Goal: Transaction & Acquisition: Purchase product/service

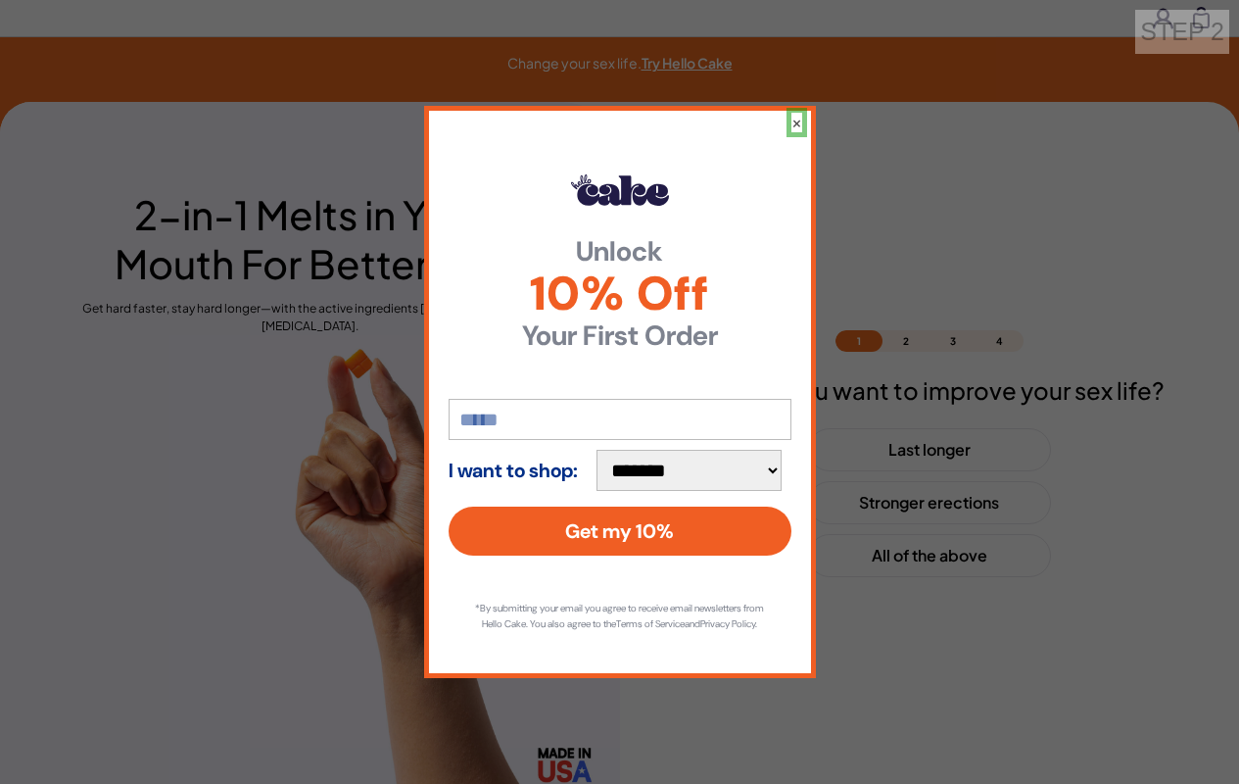
click at [796, 114] on button "×" at bounding box center [797, 123] width 11 height 20
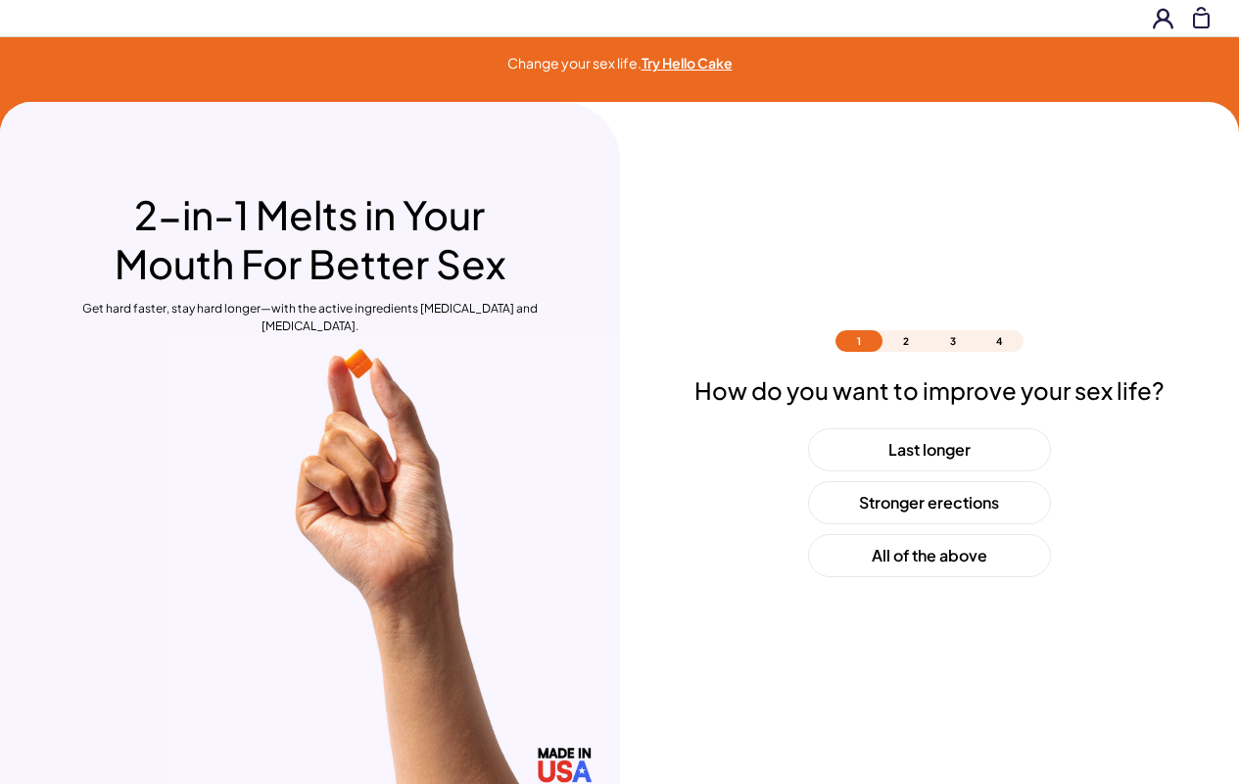
scroll to position [58, 0]
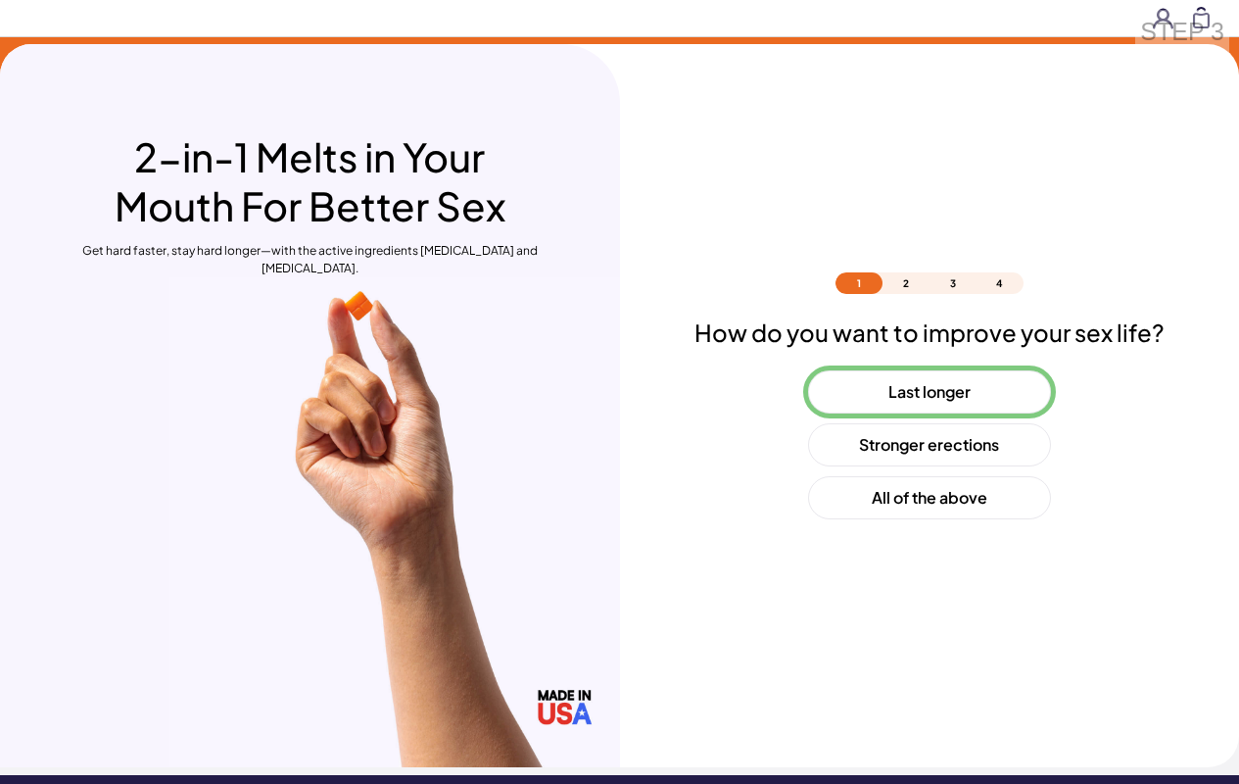
click at [929, 392] on button "Last longer" at bounding box center [929, 391] width 243 height 43
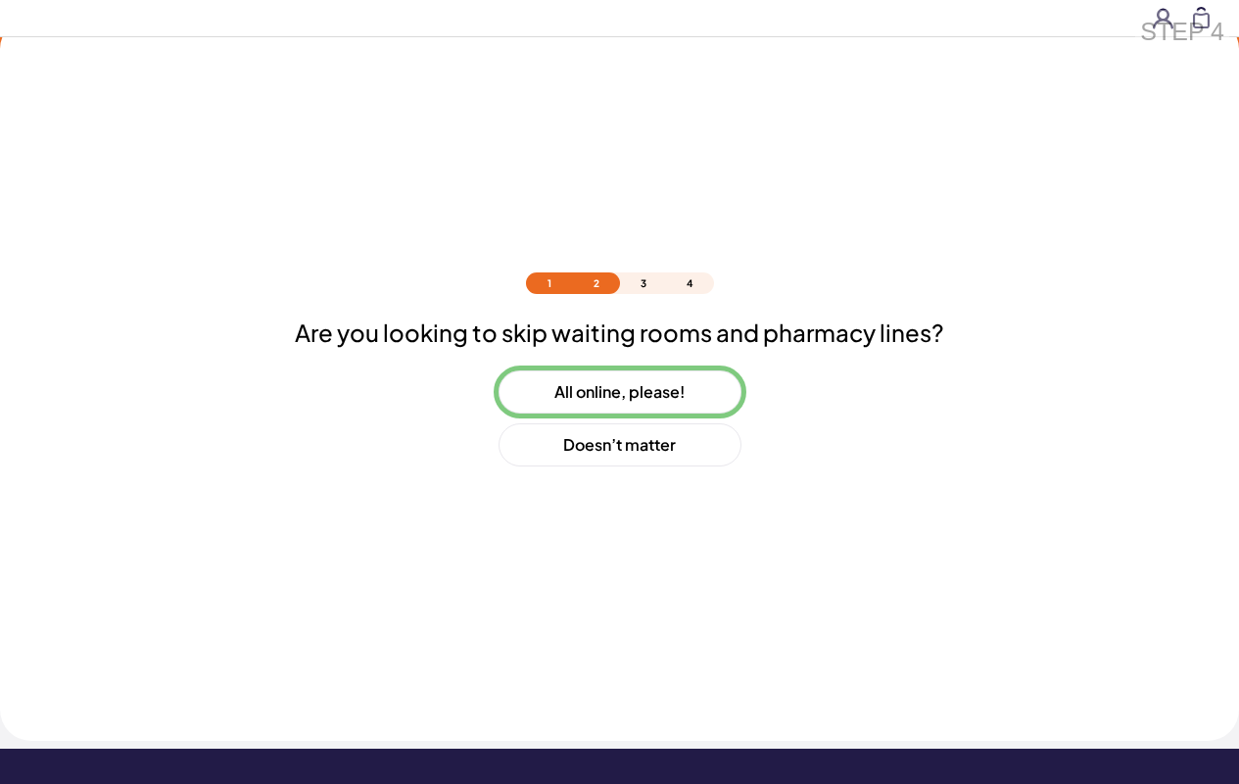
click at [619, 392] on button "All online, please!" at bounding box center [620, 391] width 243 height 43
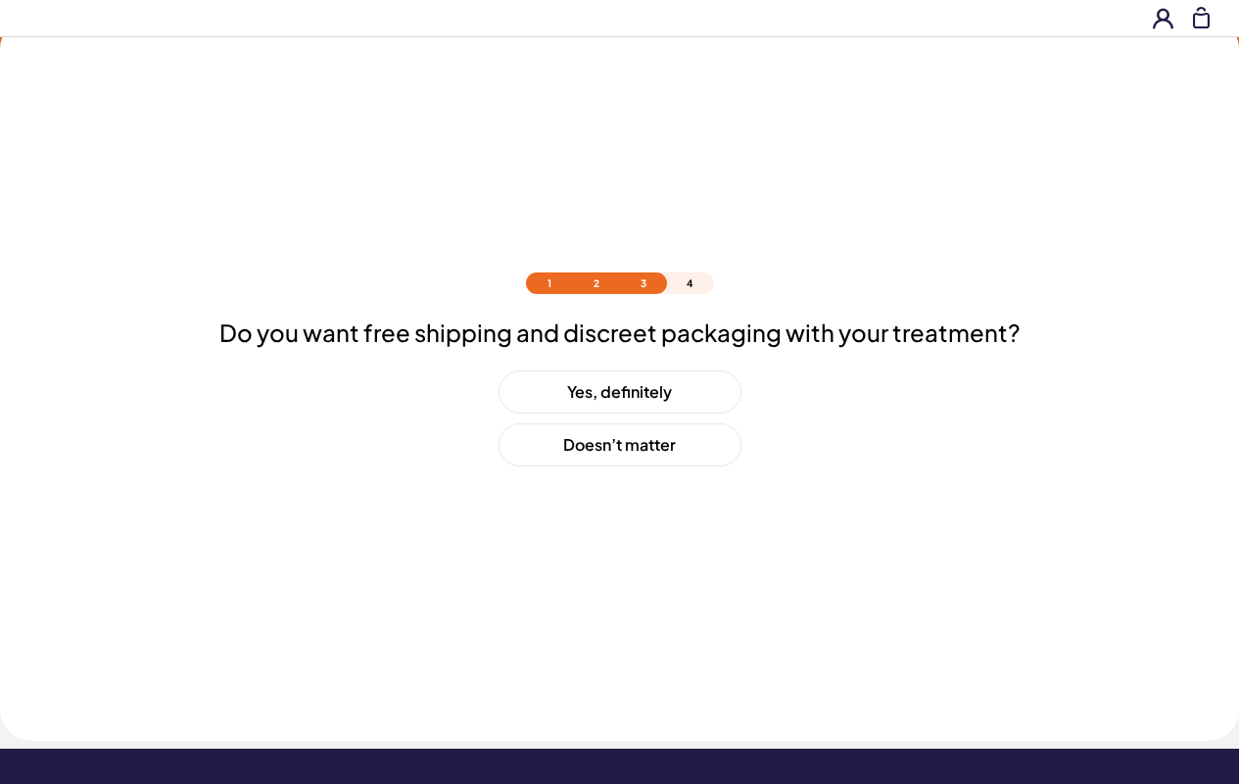
scroll to position [137, 0]
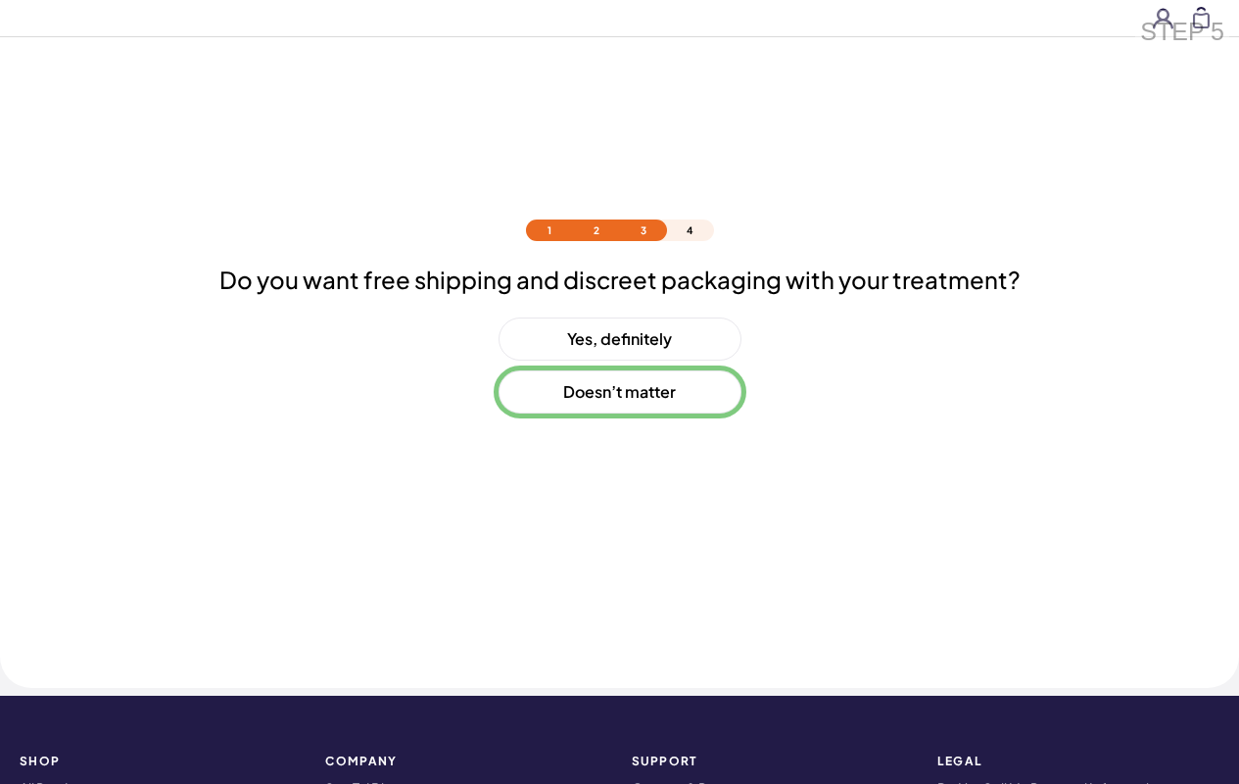
click at [619, 392] on button "Doesn’t matter" at bounding box center [620, 391] width 243 height 43
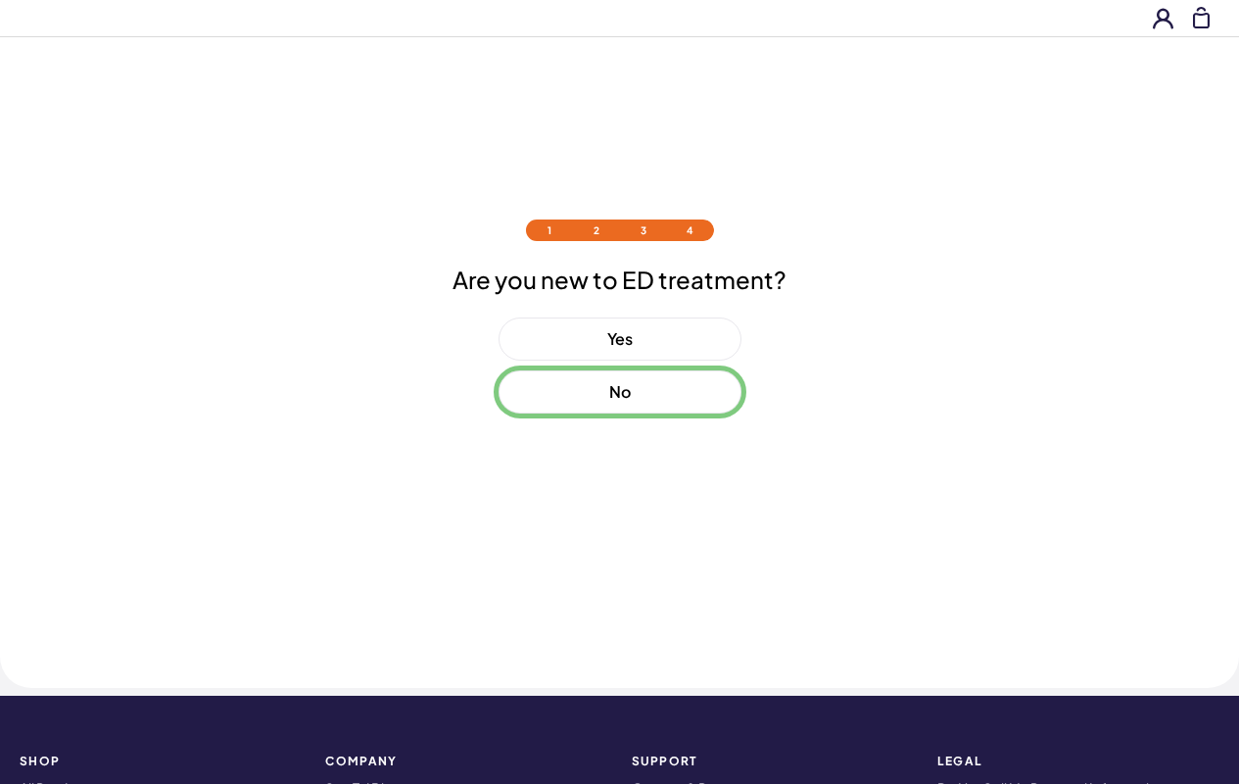
click at [619, 392] on button "No" at bounding box center [620, 391] width 243 height 43
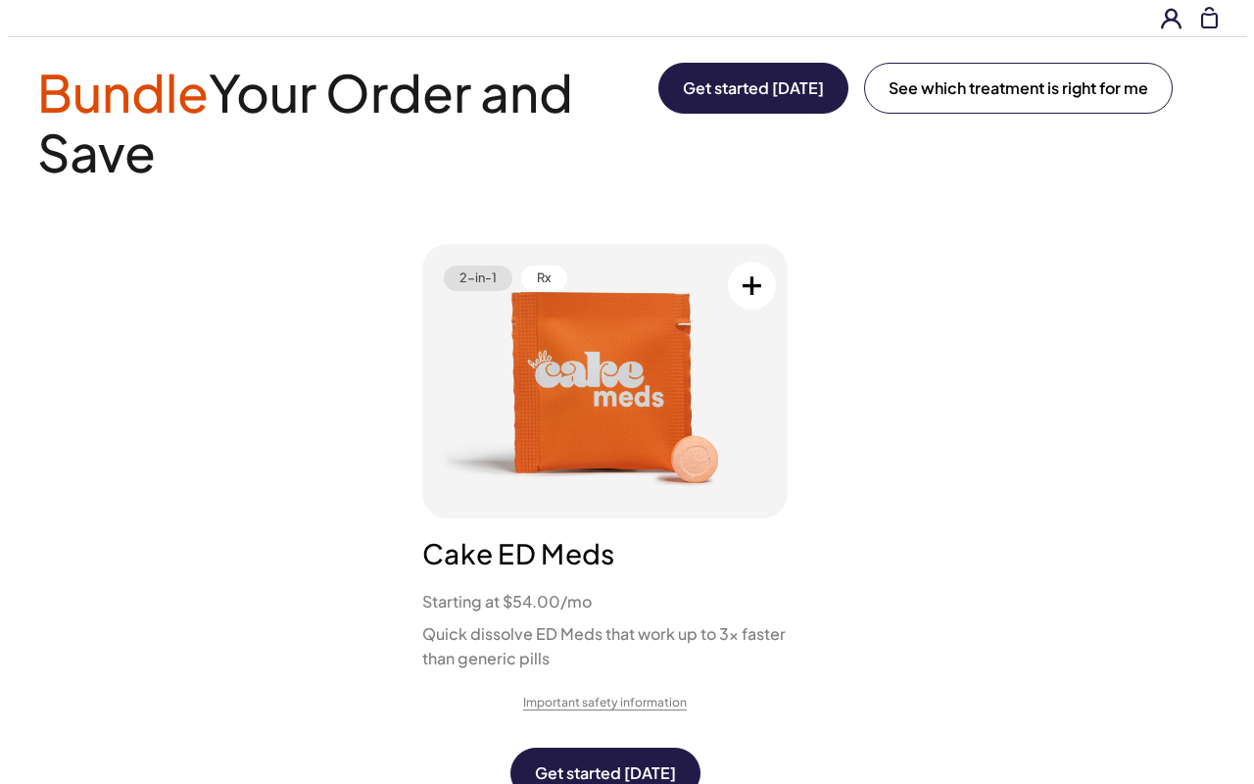
scroll to position [0, 0]
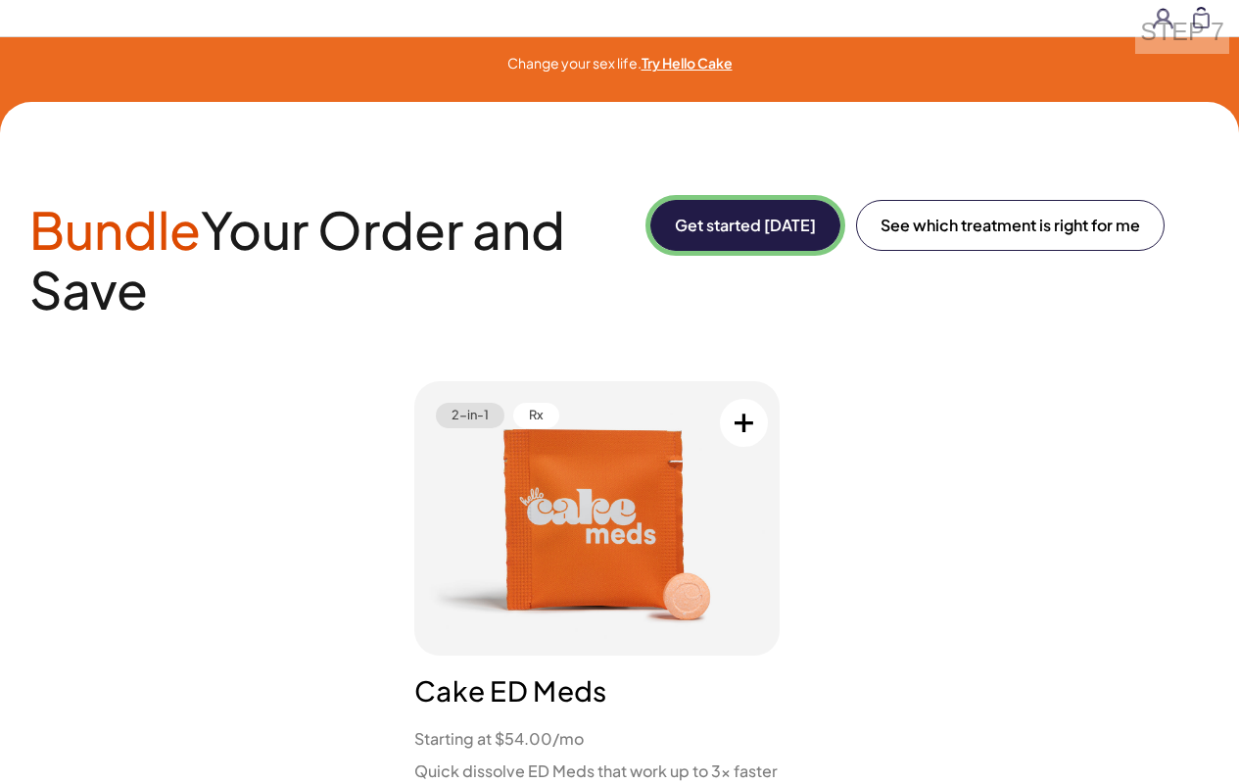
click at [742, 225] on button "Get started [DATE]" at bounding box center [746, 225] width 190 height 51
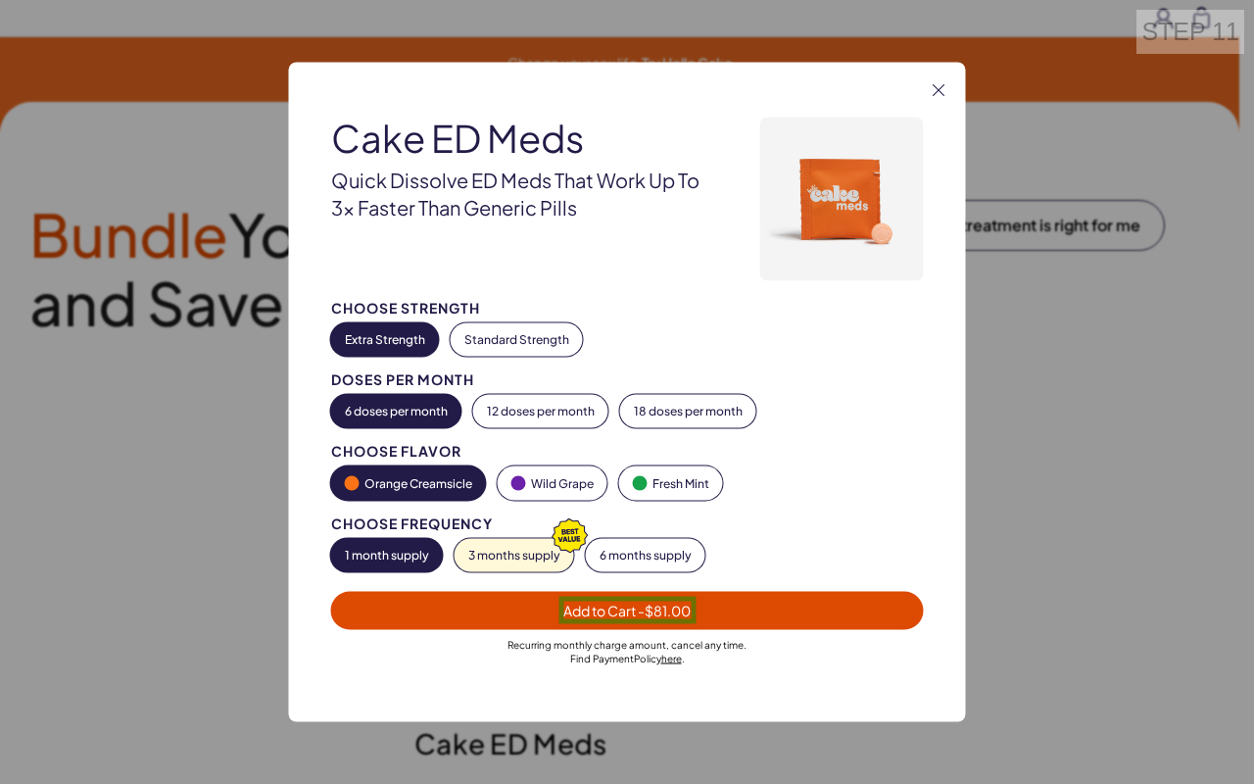
click at [627, 609] on span "Add to Cart - $81.00" at bounding box center [626, 611] width 127 height 18
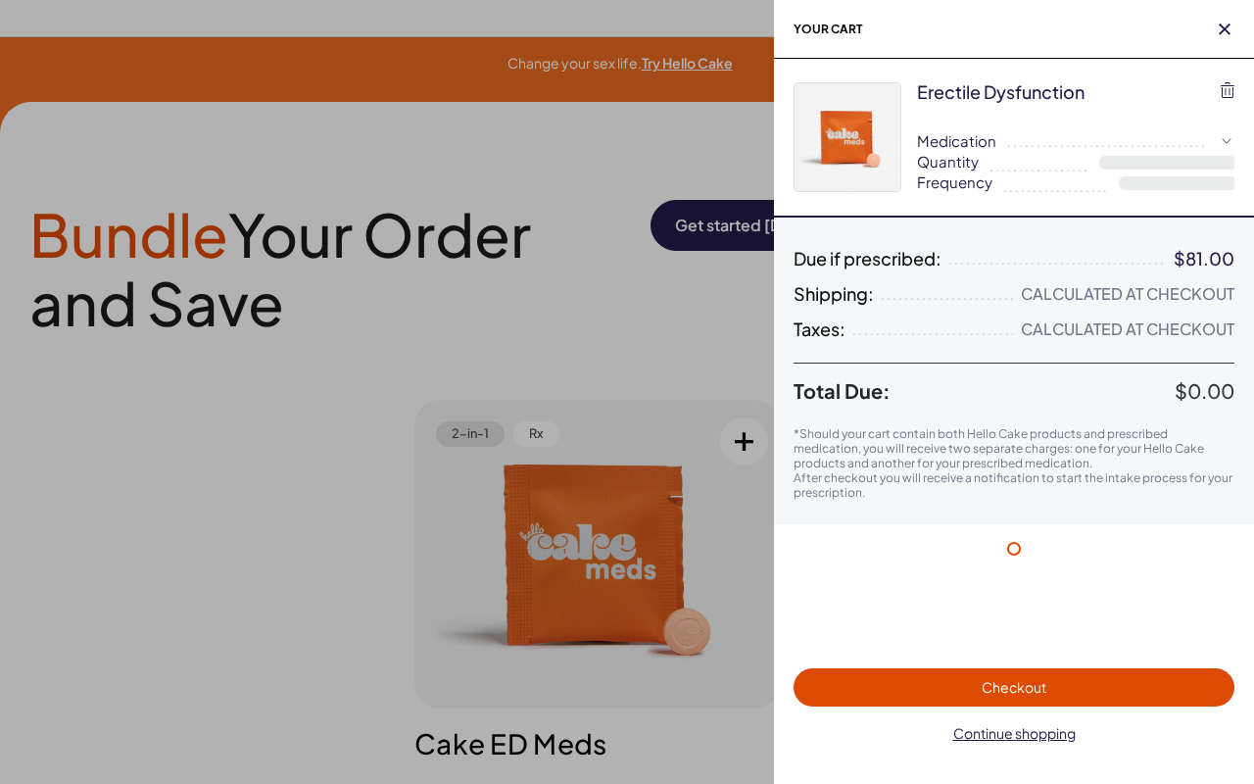
select select "*"
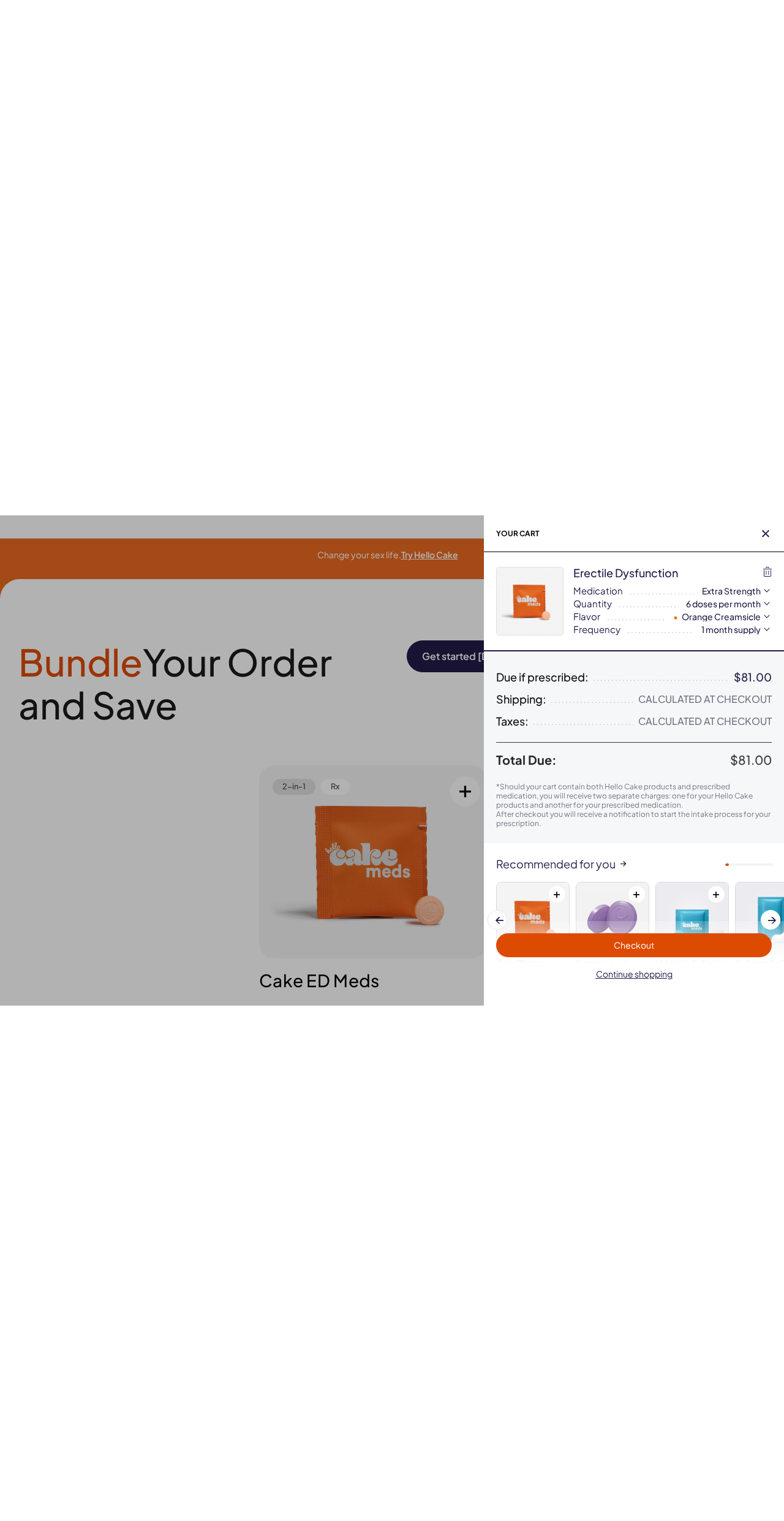
scroll to position [76, 0]
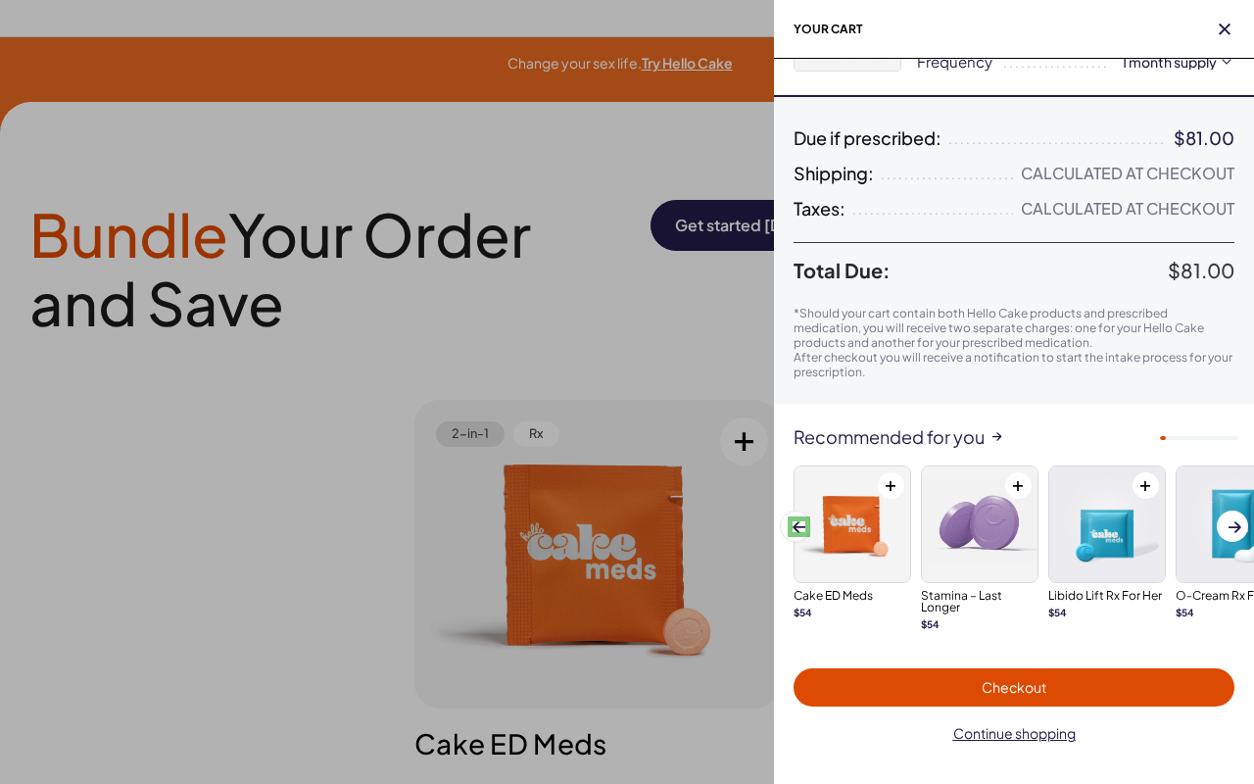
click at [799, 526] on span at bounding box center [799, 526] width 13 height 11
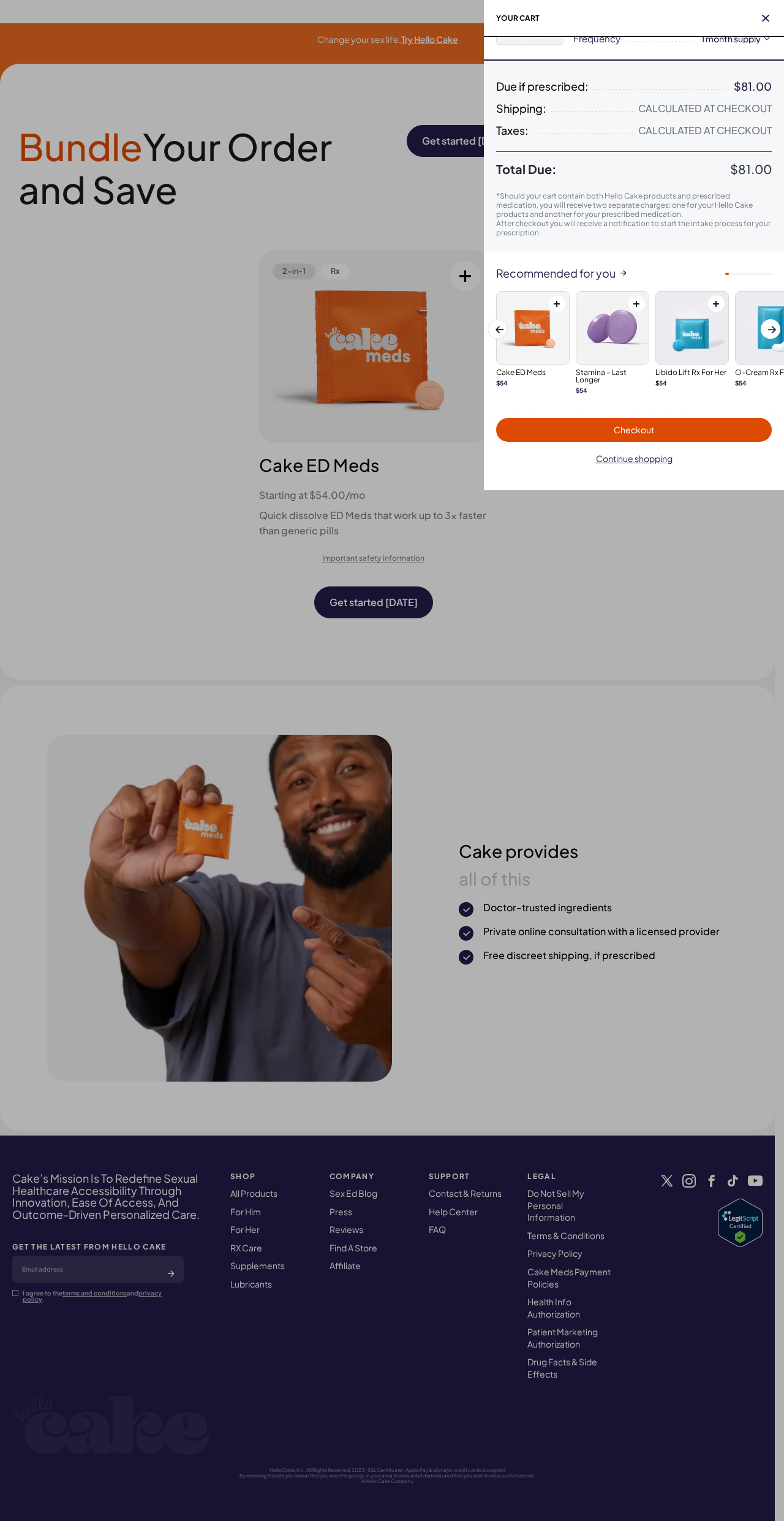
scroll to position [0, 0]
